Goal: Register for event/course

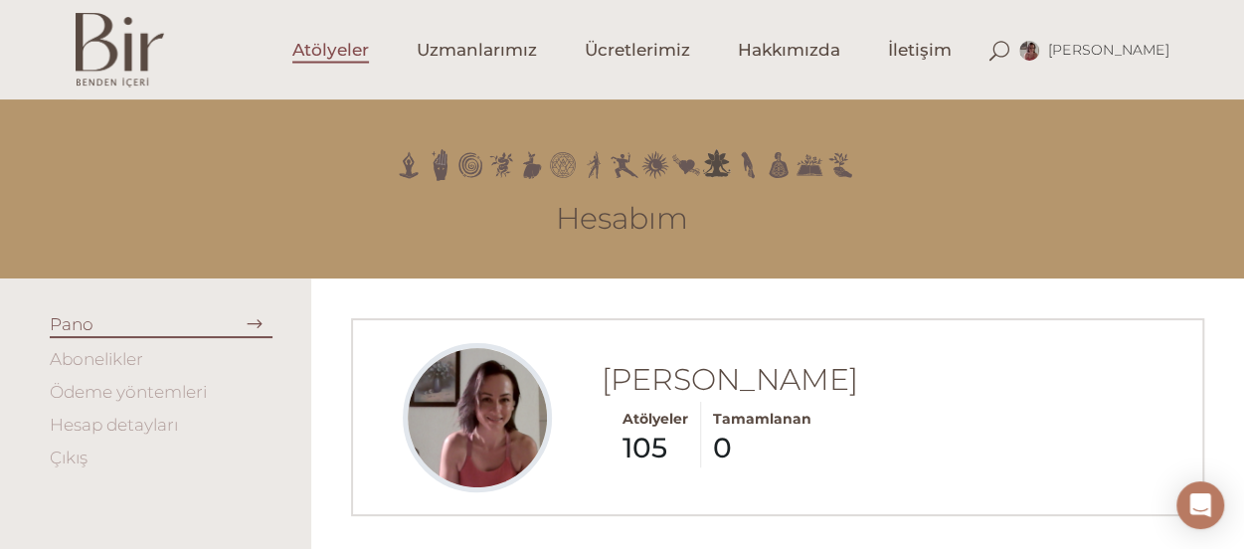
click at [334, 58] on span "Atölyeler" at bounding box center [330, 50] width 77 height 23
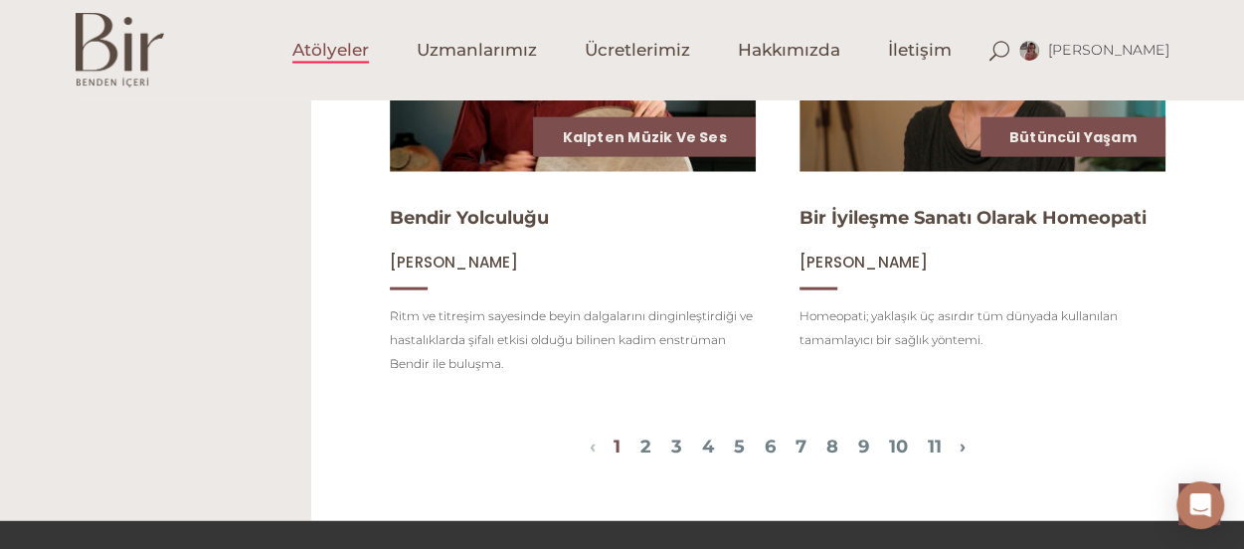
scroll to position [2230, 0]
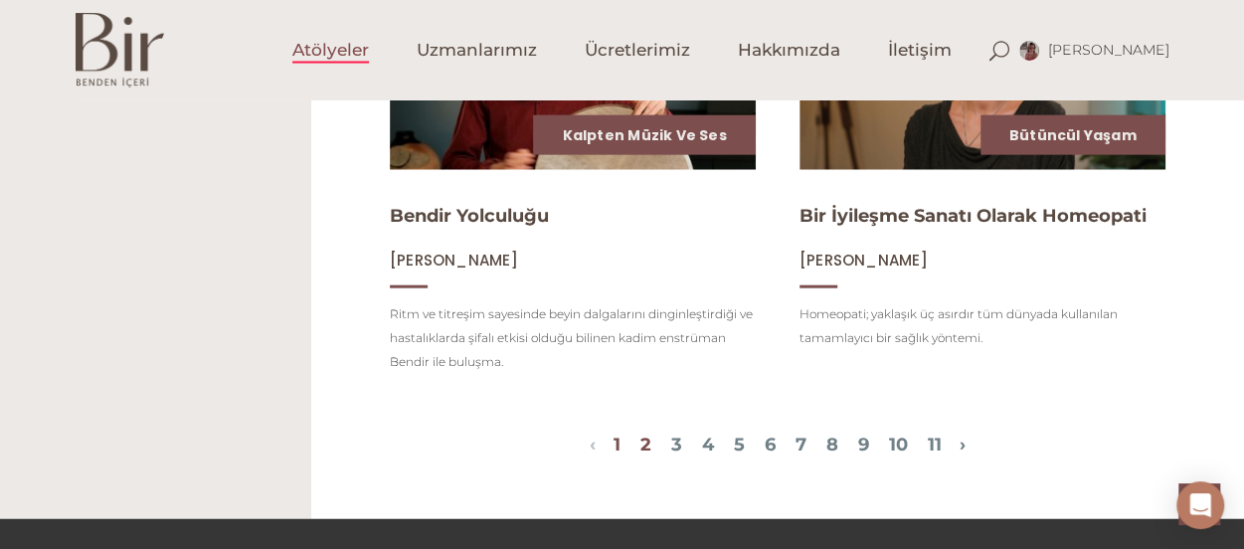
click at [640, 455] on link "2" at bounding box center [645, 445] width 11 height 22
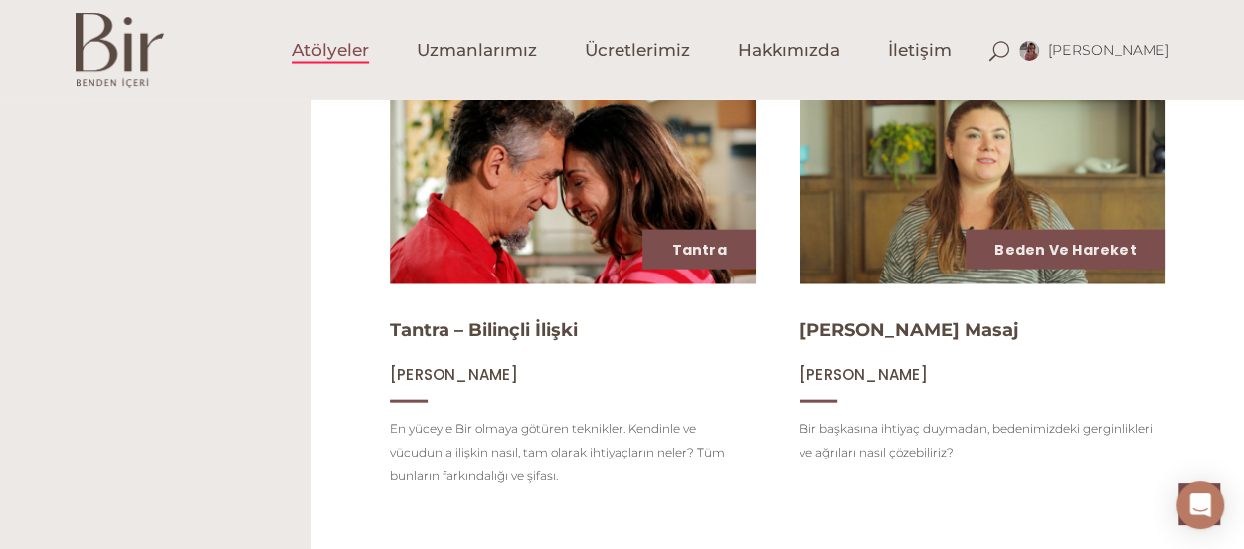
scroll to position [2119, 0]
click at [933, 369] on div "[PERSON_NAME] Masaj [PERSON_NAME]" at bounding box center [982, 351] width 366 height 69
